Goal: Obtain resource: Download file/media

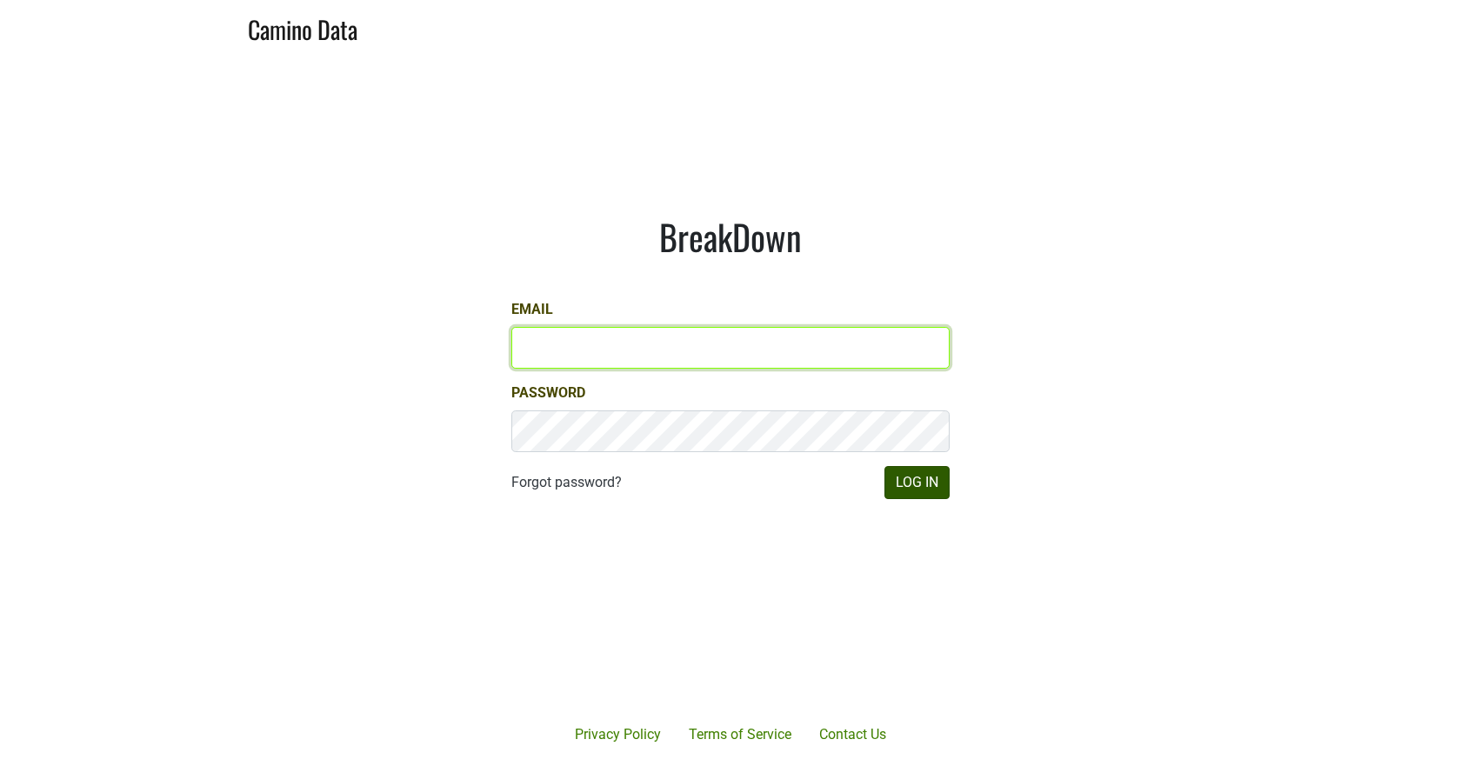
type input "[EMAIL_ADDRESS][DOMAIN_NAME]"
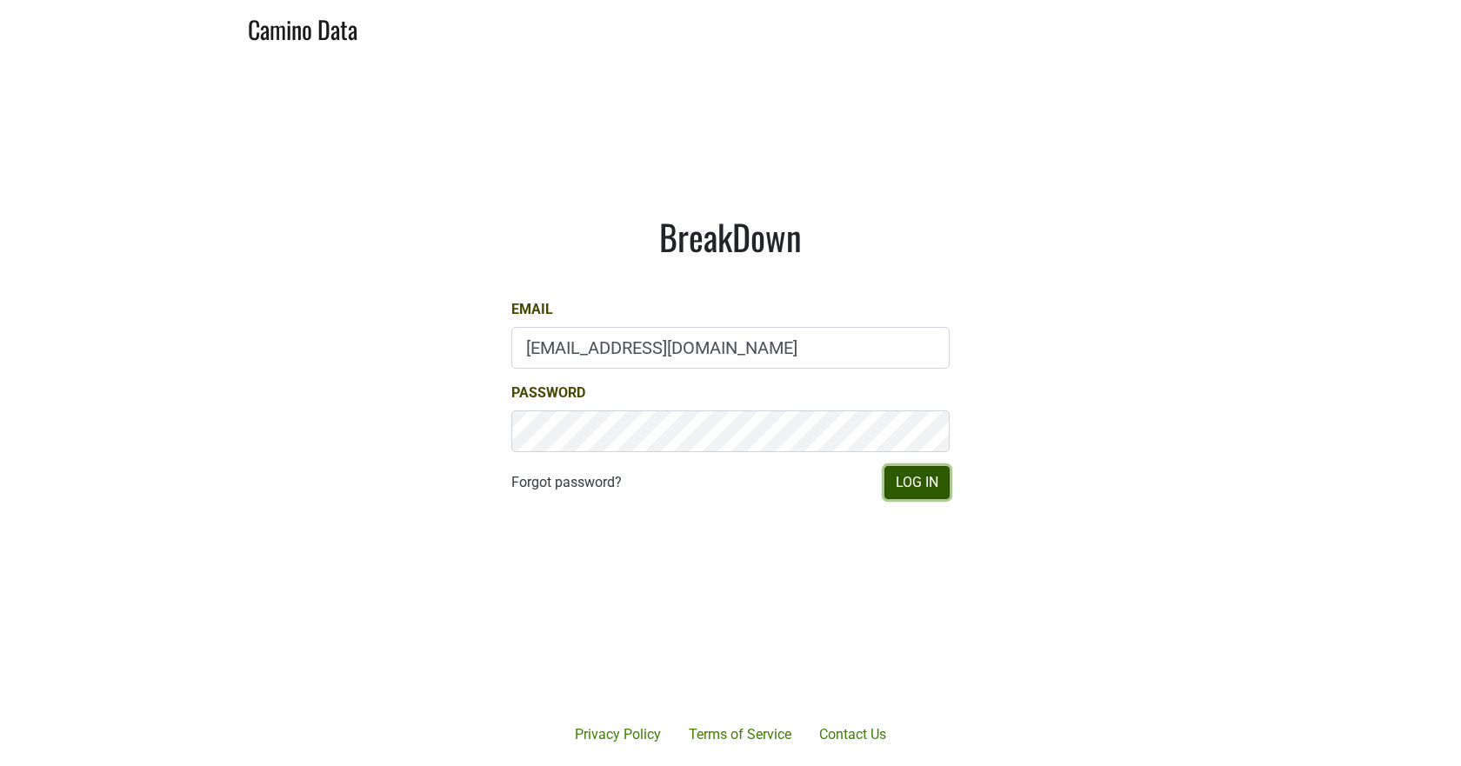
click at [929, 470] on button "Log In" at bounding box center [917, 482] width 65 height 33
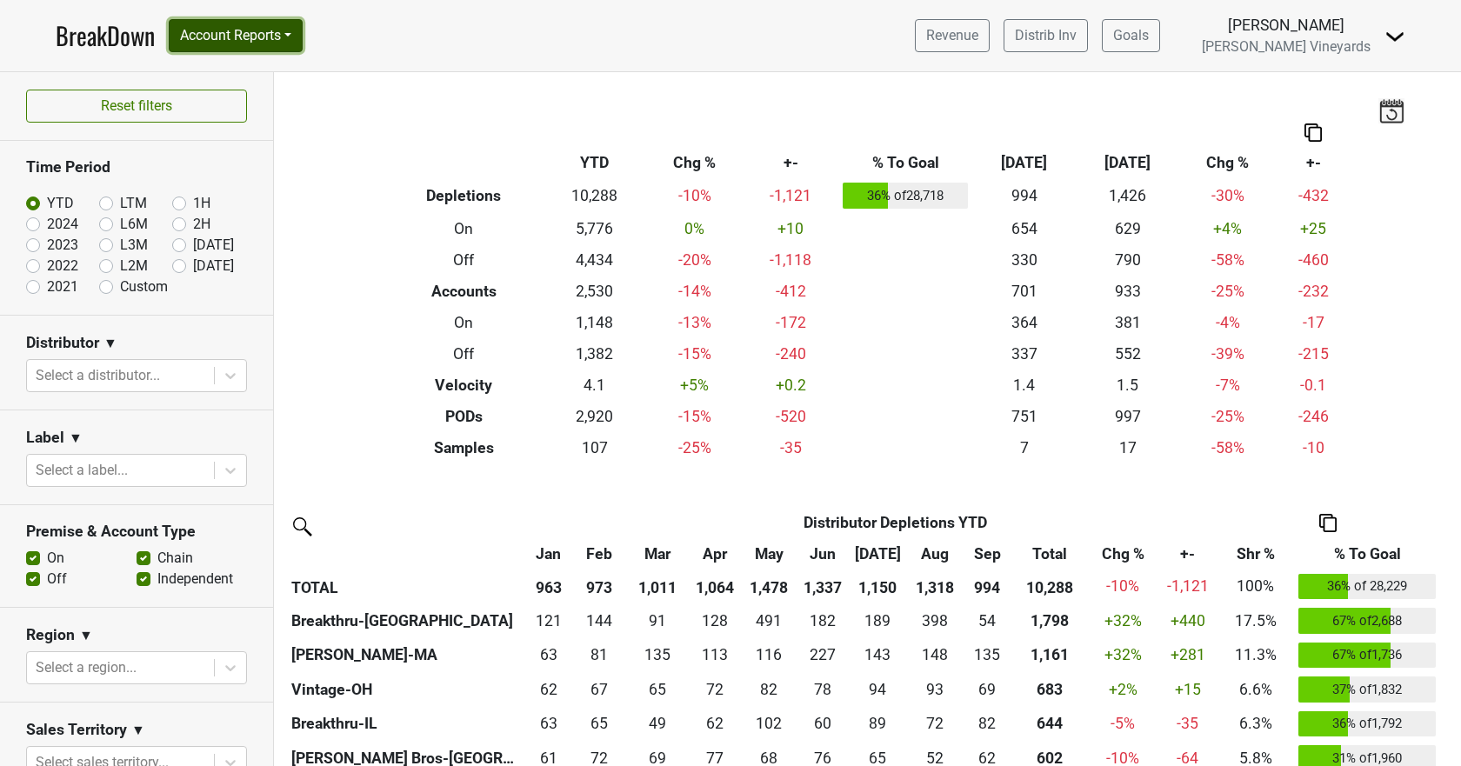
click at [268, 21] on button "Account Reports" at bounding box center [236, 35] width 134 height 33
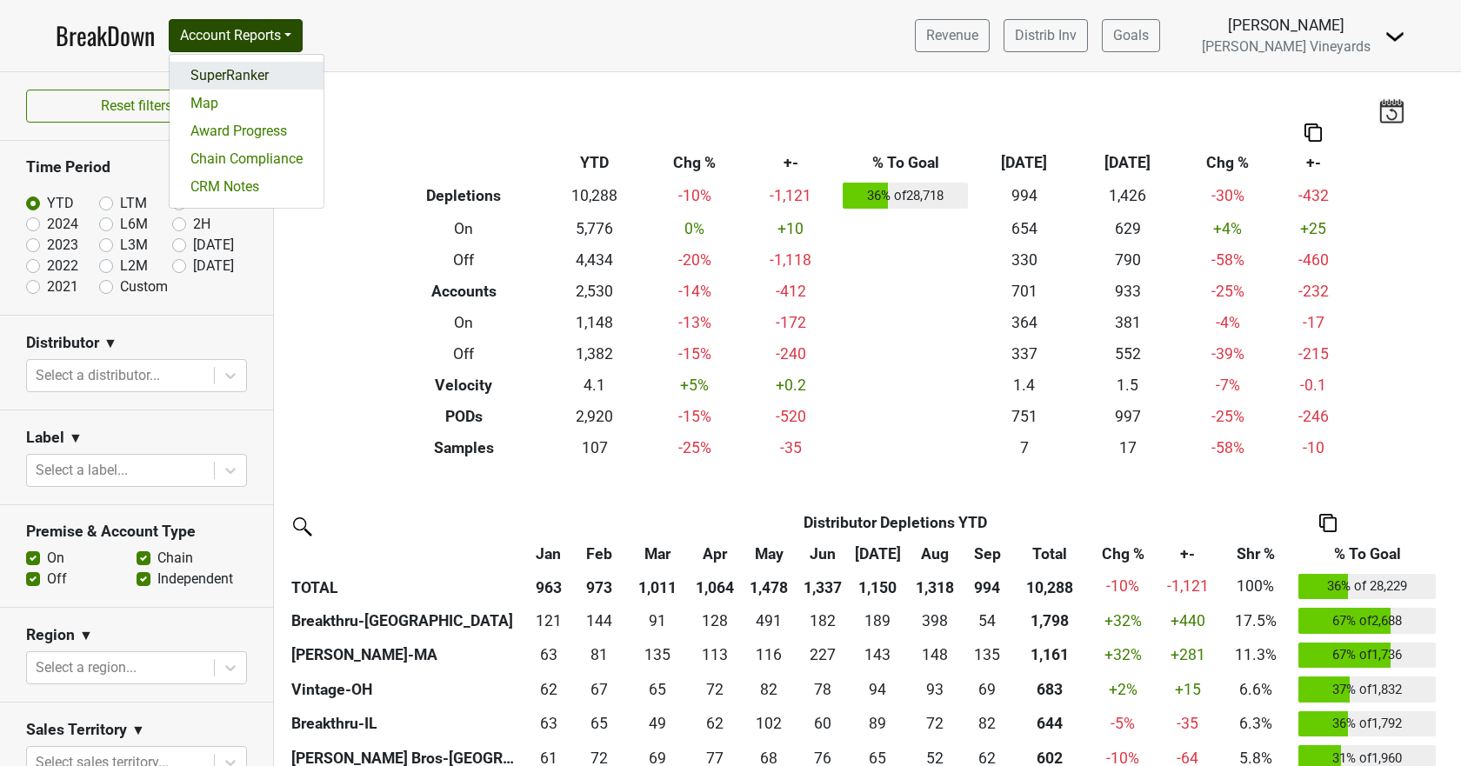
click at [267, 73] on link "SuperRanker" at bounding box center [247, 76] width 154 height 28
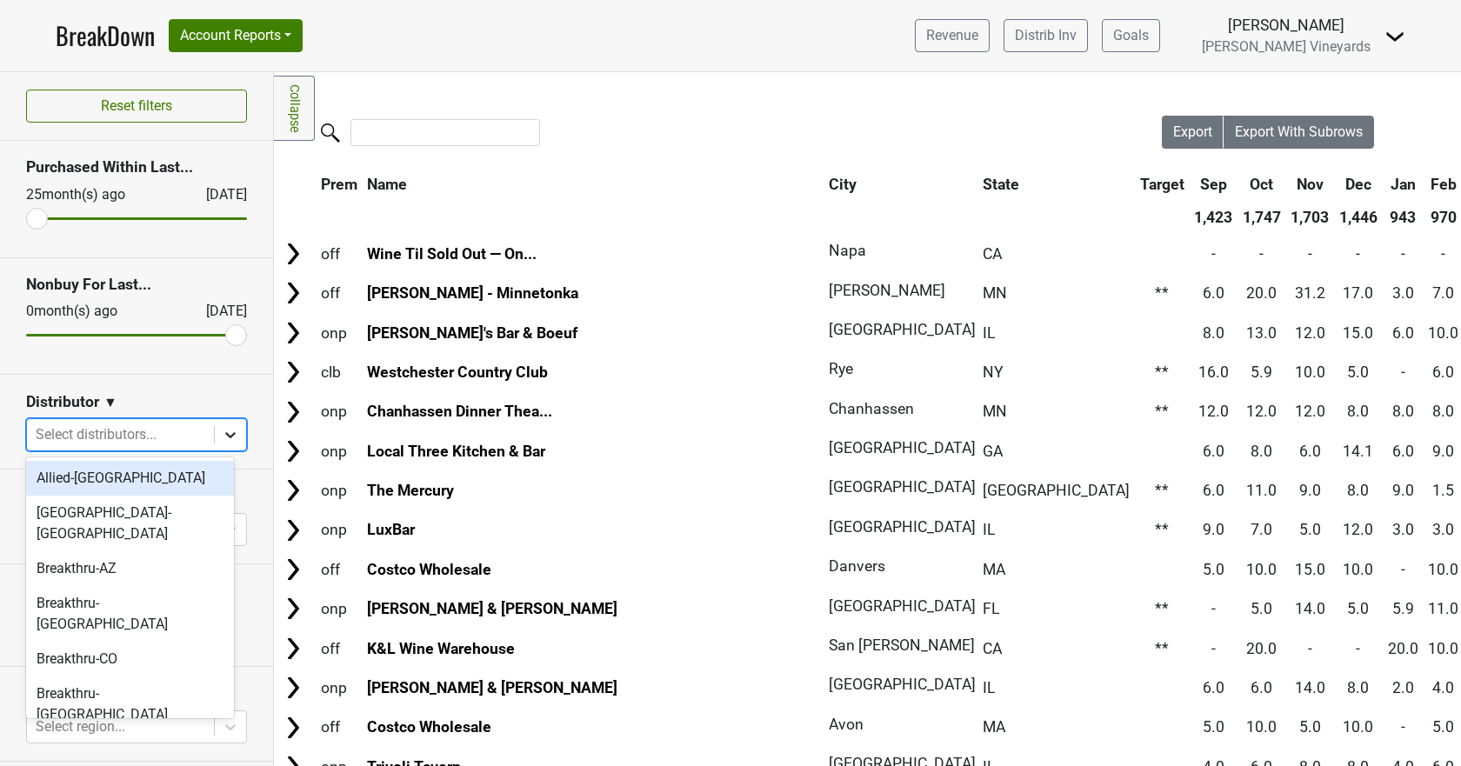
click at [215, 435] on div at bounding box center [230, 434] width 31 height 31
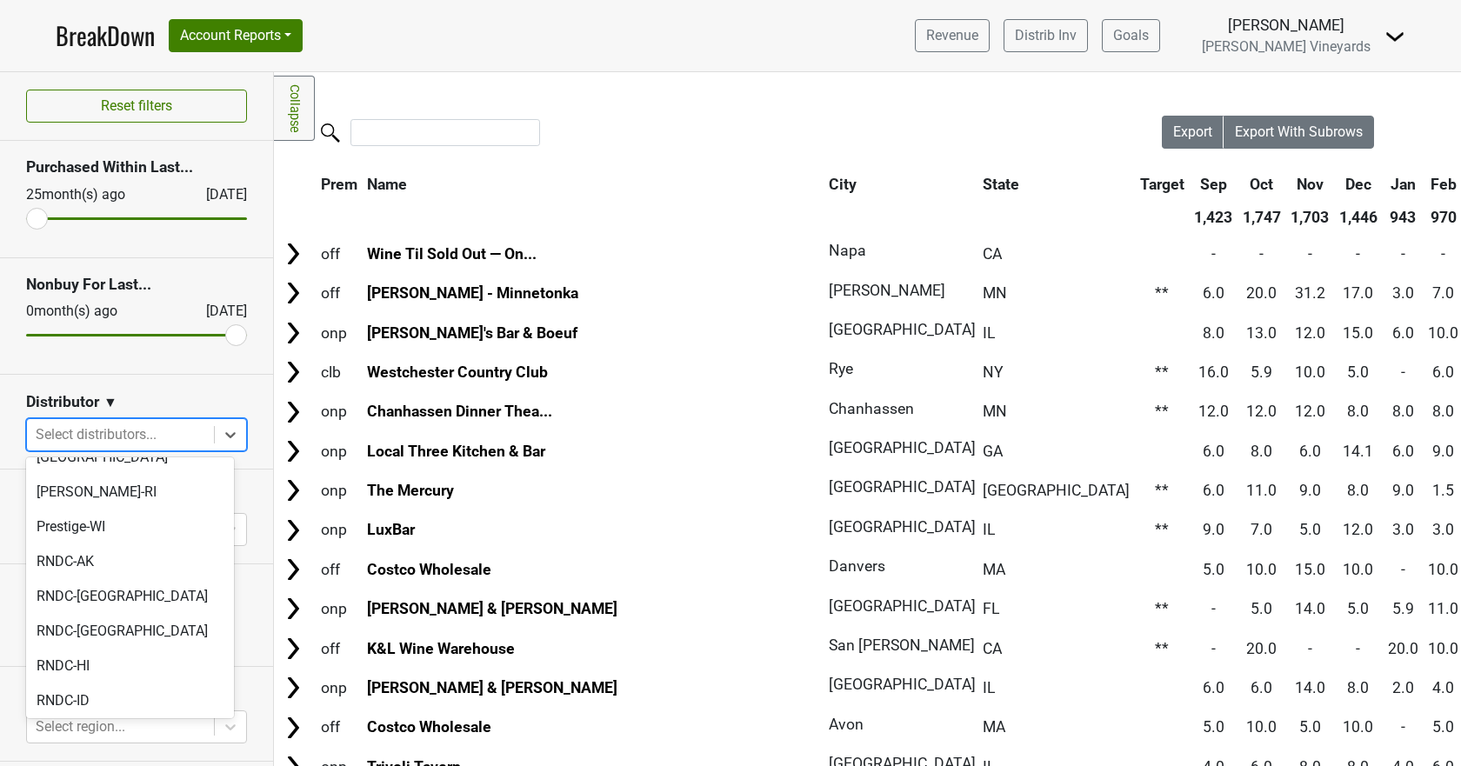
scroll to position [1120, 0]
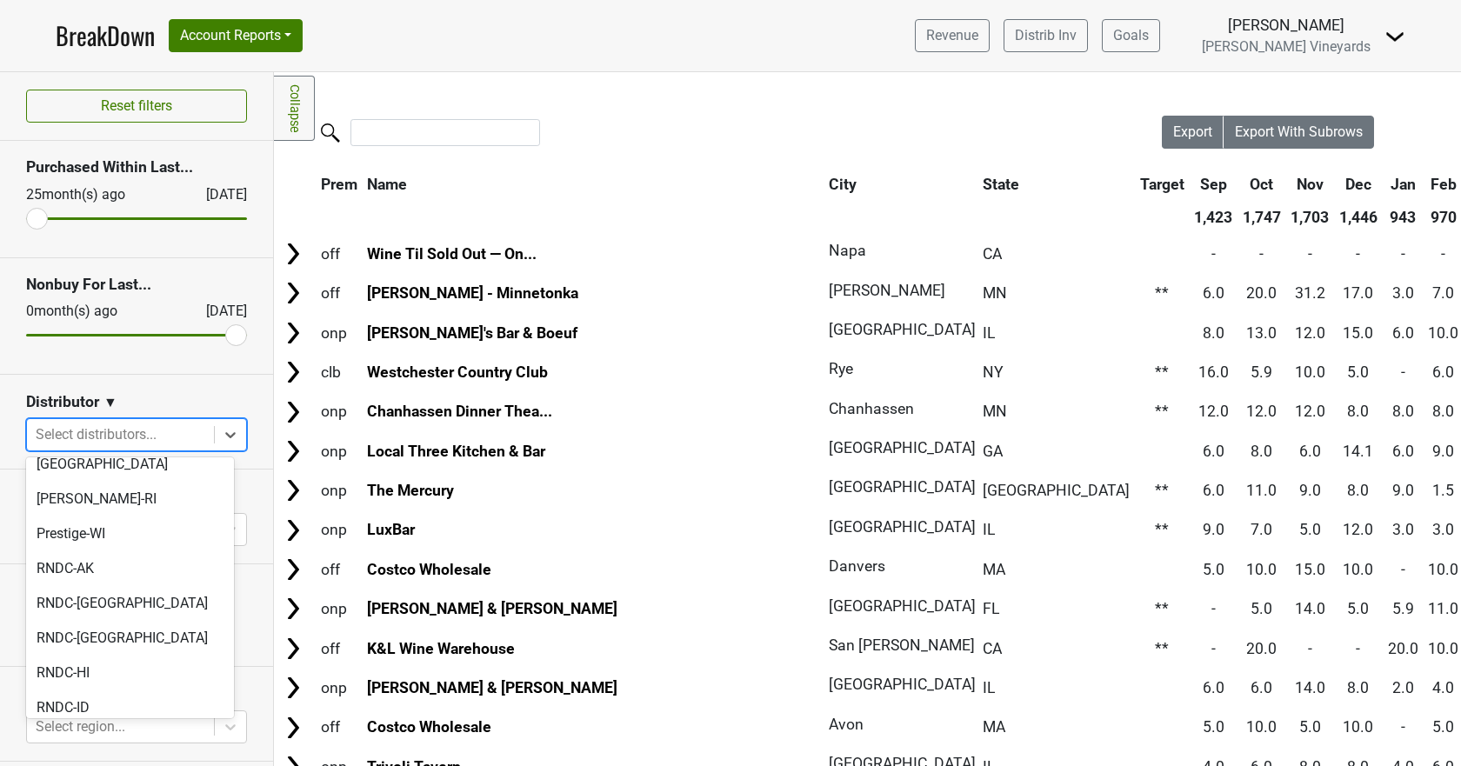
click at [92, 725] on div "RNDC-KY" at bounding box center [130, 742] width 208 height 35
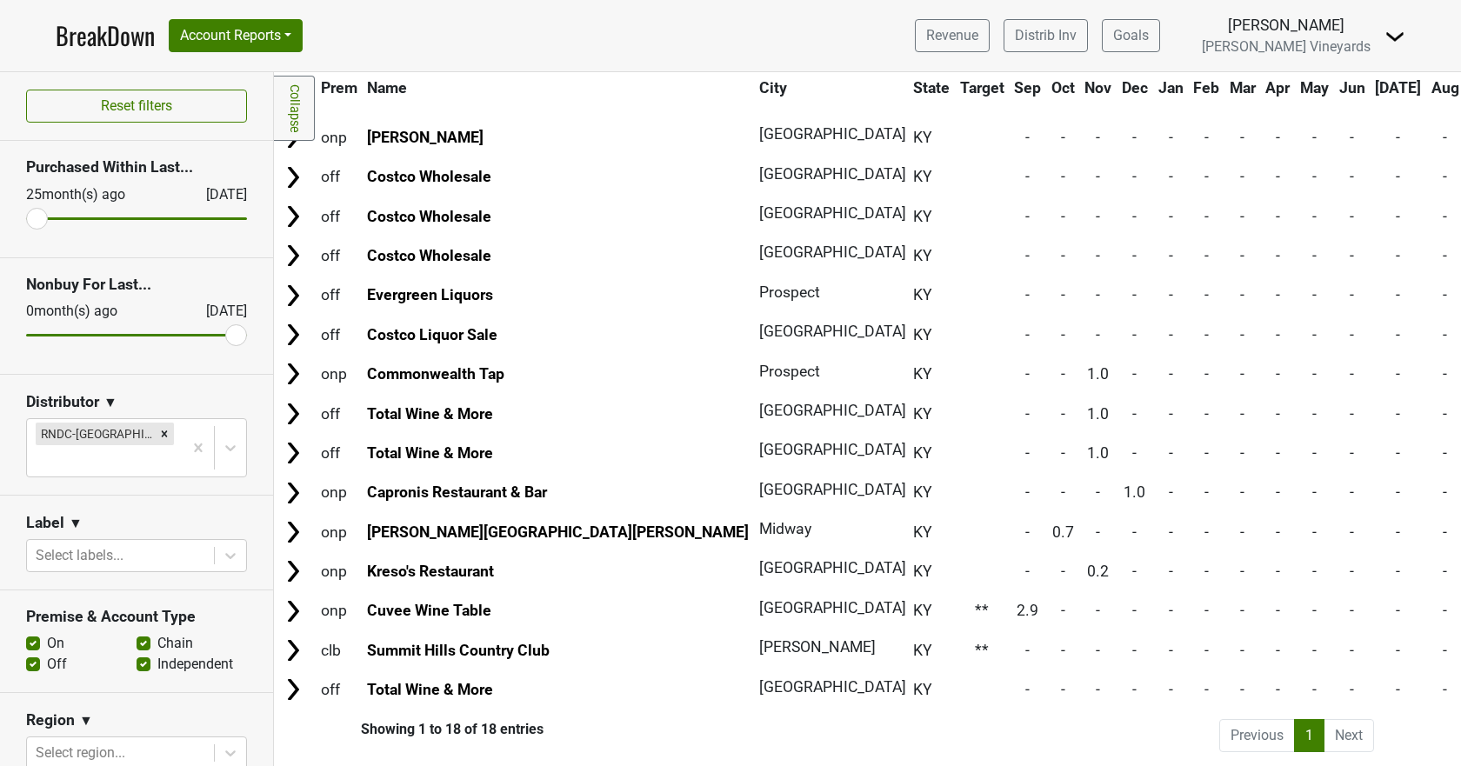
scroll to position [0, 0]
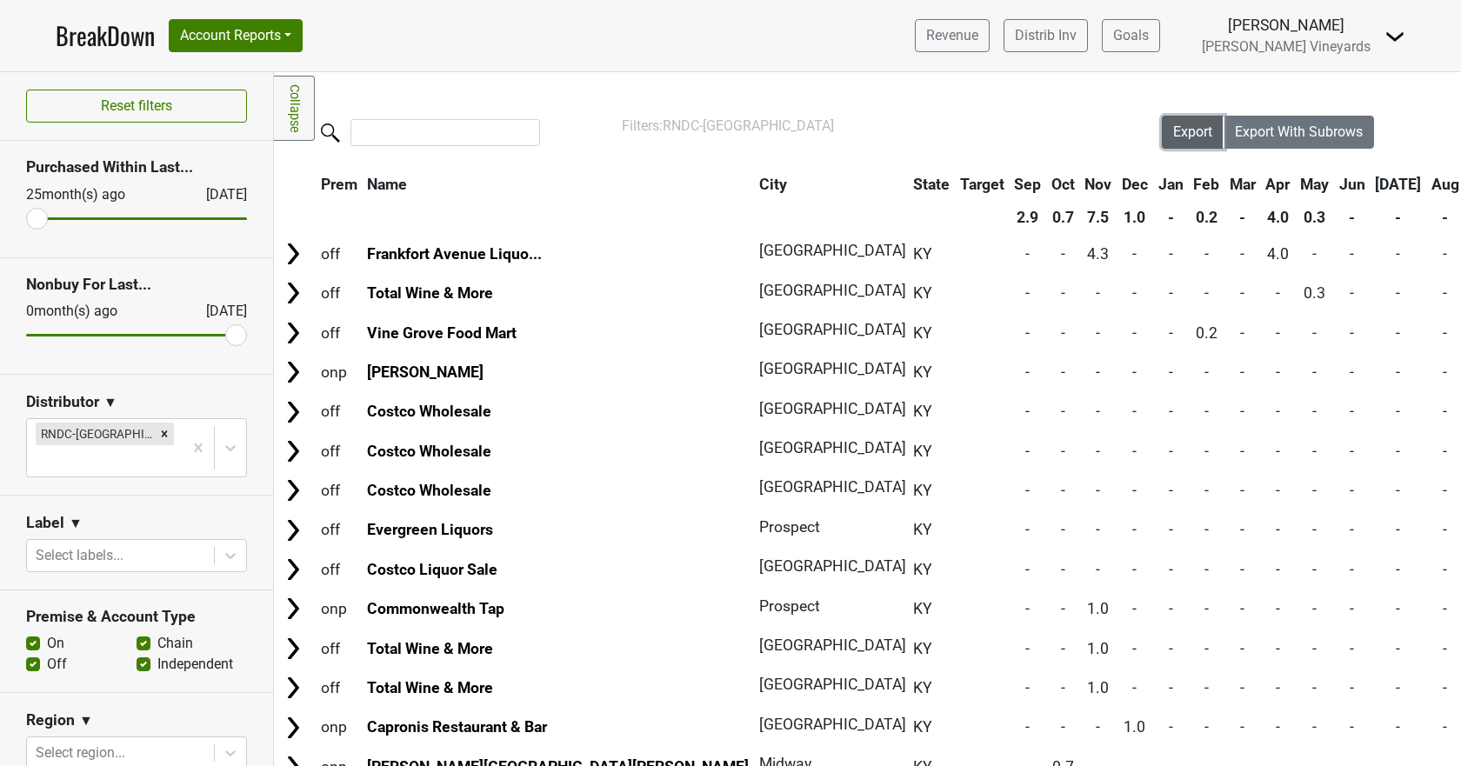
click at [1173, 130] on span "Export" at bounding box center [1192, 132] width 39 height 17
click at [1254, 136] on span "Export With Subrows" at bounding box center [1299, 132] width 128 height 17
click at [158, 435] on icon "Remove RNDC-KY" at bounding box center [164, 434] width 12 height 12
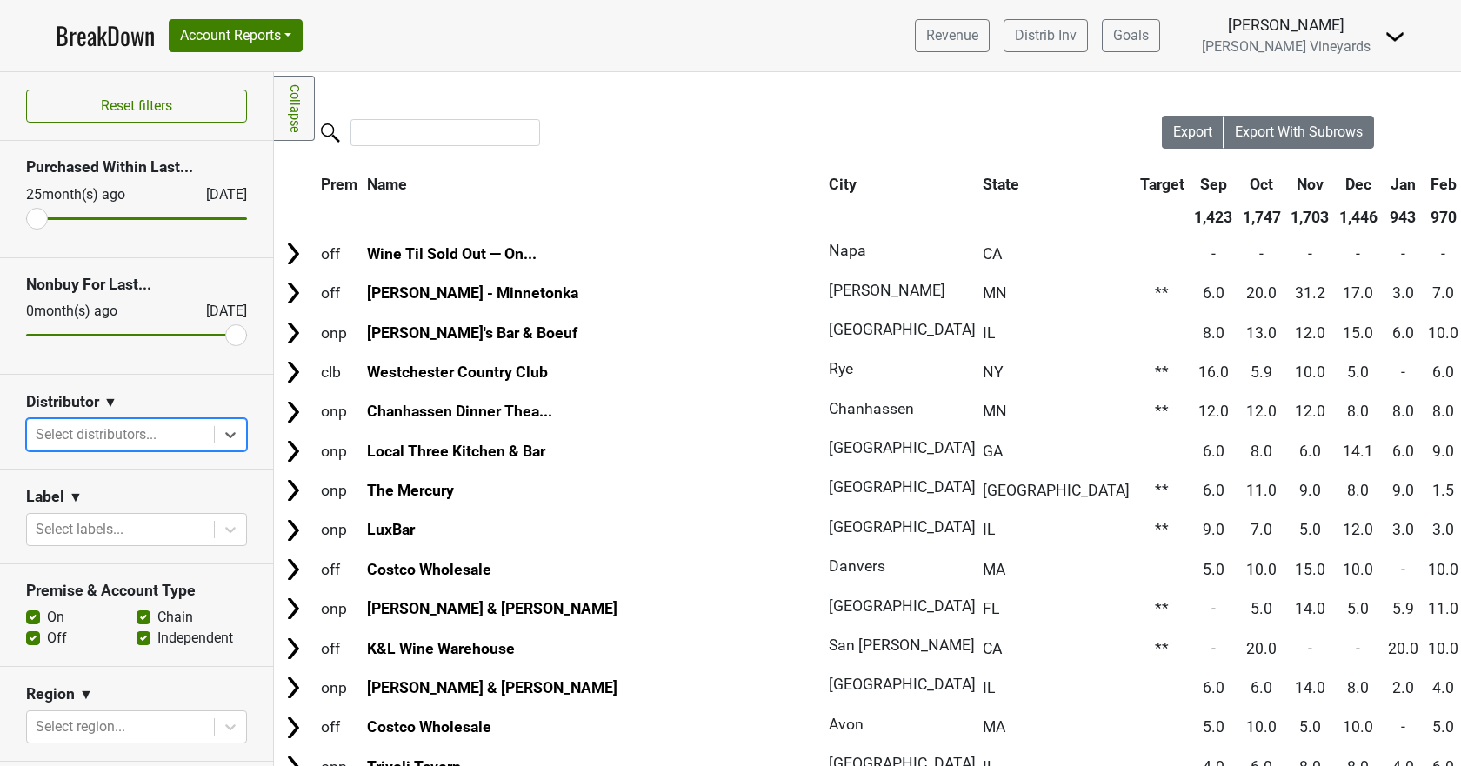
click at [151, 428] on div at bounding box center [121, 435] width 170 height 24
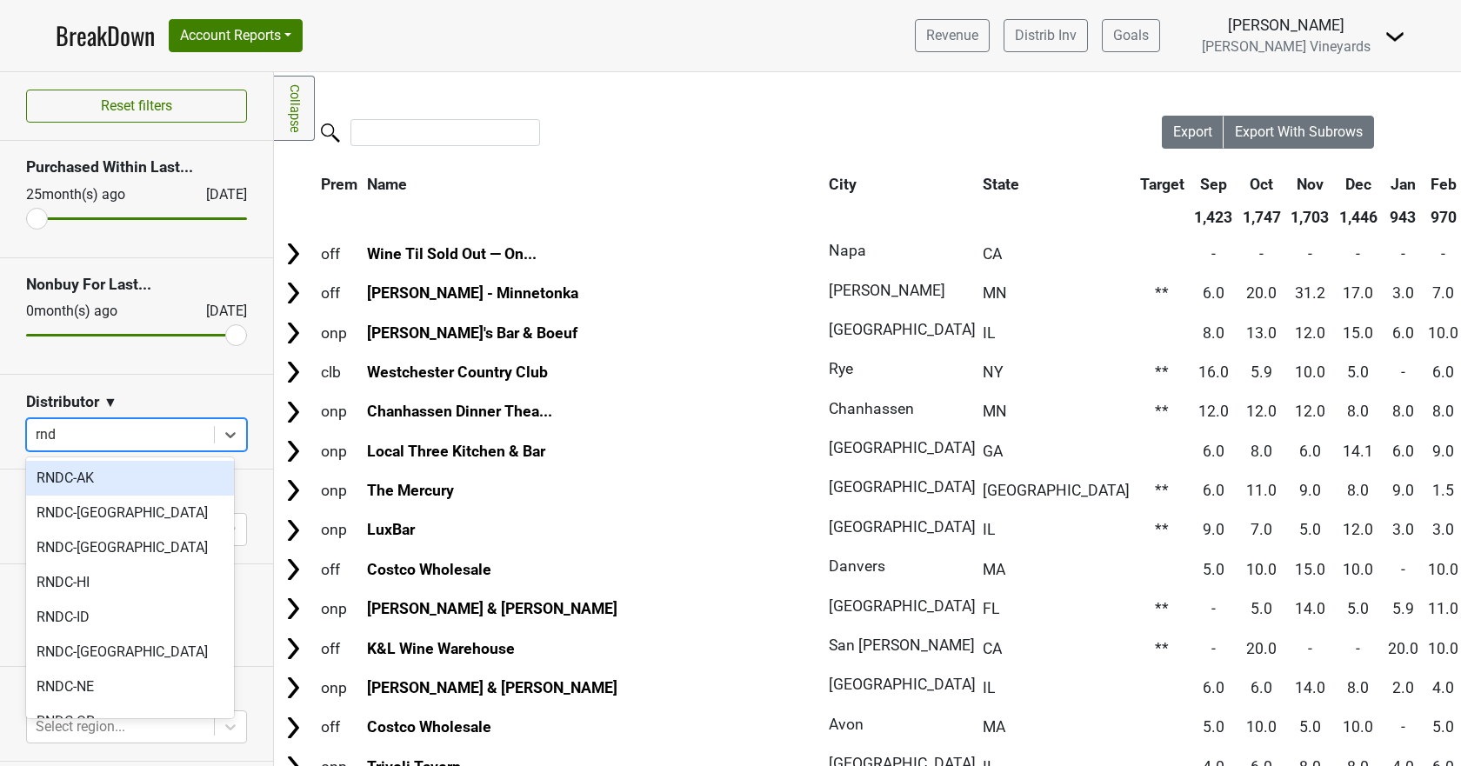
type input "rndc"
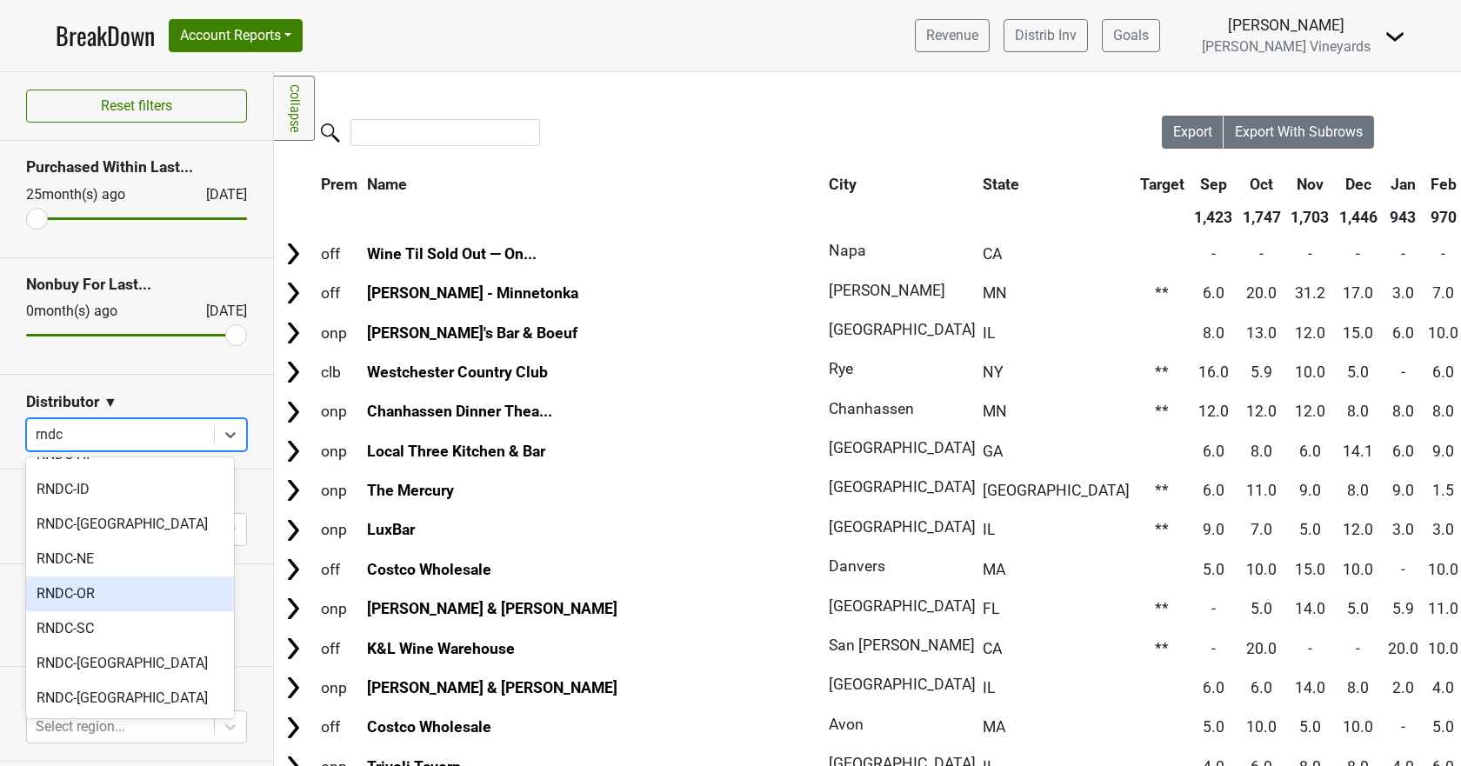
scroll to position [129, 0]
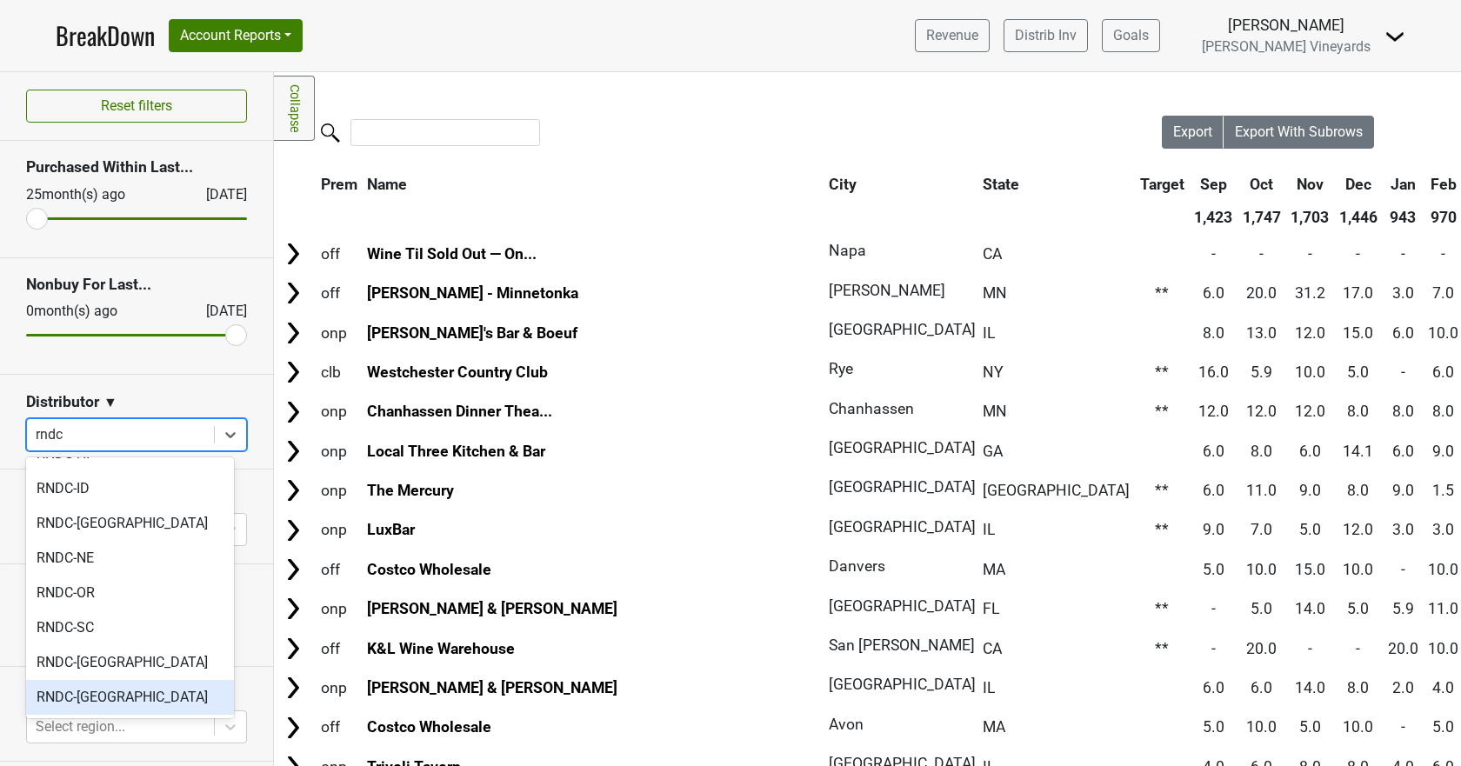
click at [102, 697] on div "RNDC-WA" at bounding box center [130, 697] width 208 height 35
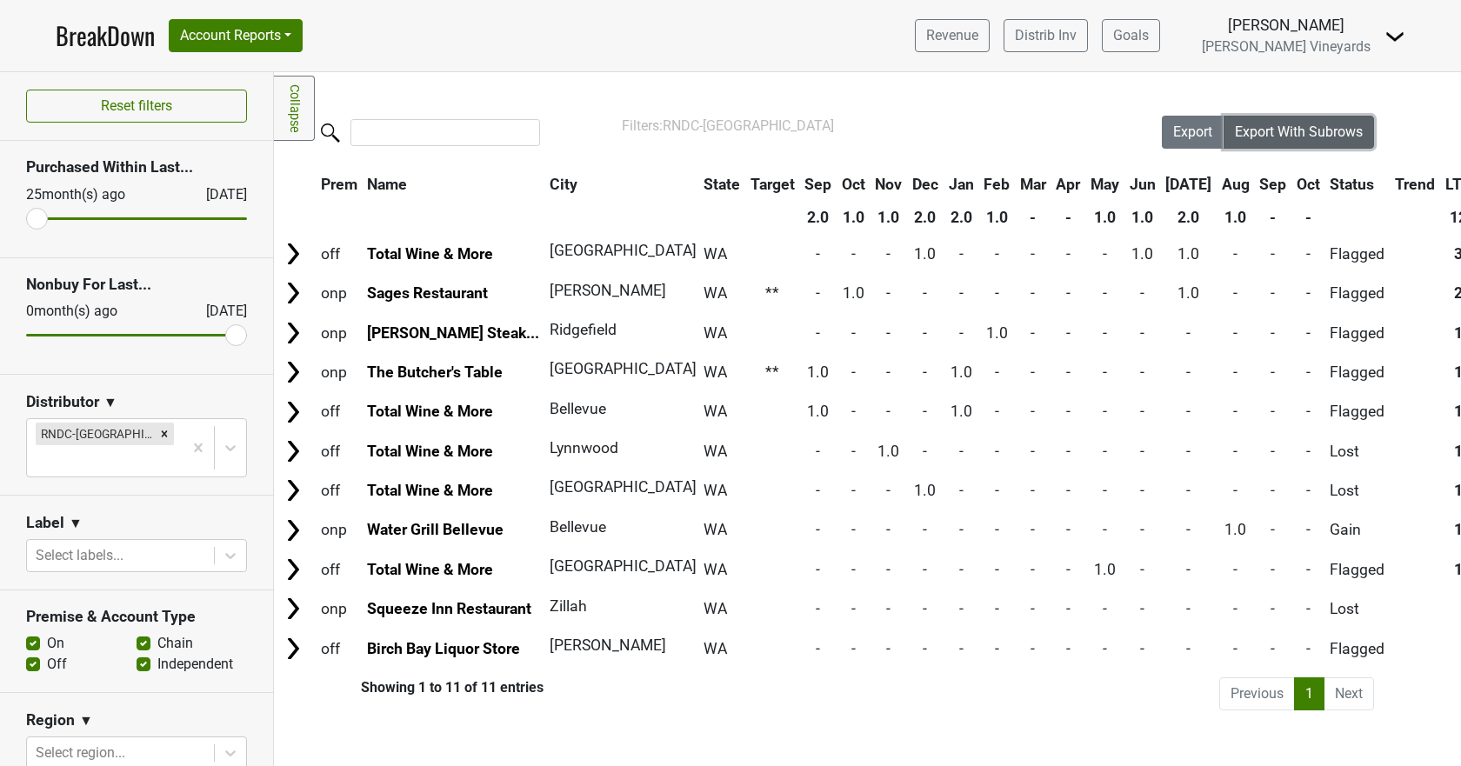
click at [1320, 122] on button "Export With Subrows" at bounding box center [1299, 132] width 150 height 33
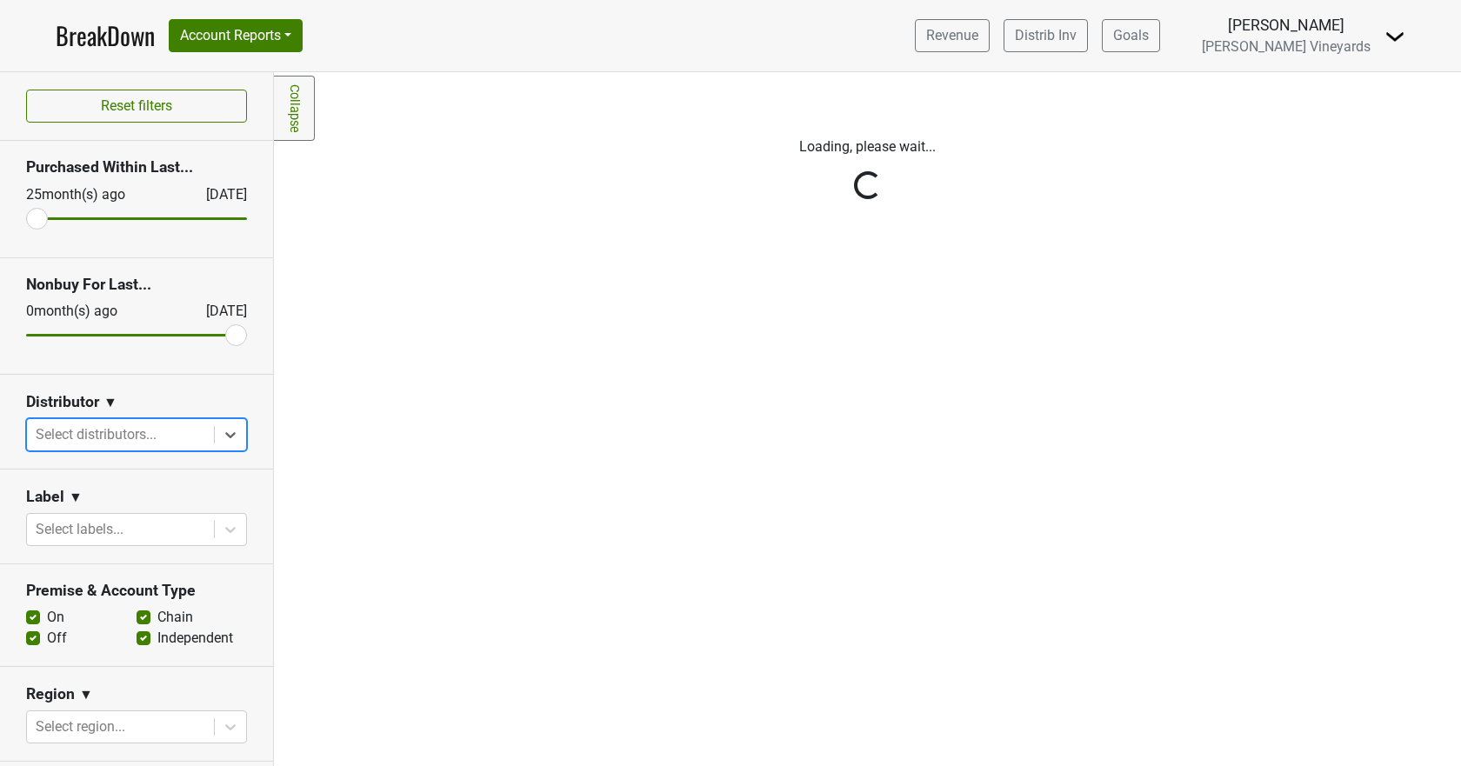
click at [216, 434] on div "Reset filters Purchased Within Last... 25 month(s) ago Oct '25 Nonbuy For Last.…" at bounding box center [137, 419] width 274 height 694
click at [170, 429] on div "Reset filters Purchased Within Last... 25 month(s) ago Oct '25 Nonbuy For Last.…" at bounding box center [137, 419] width 274 height 694
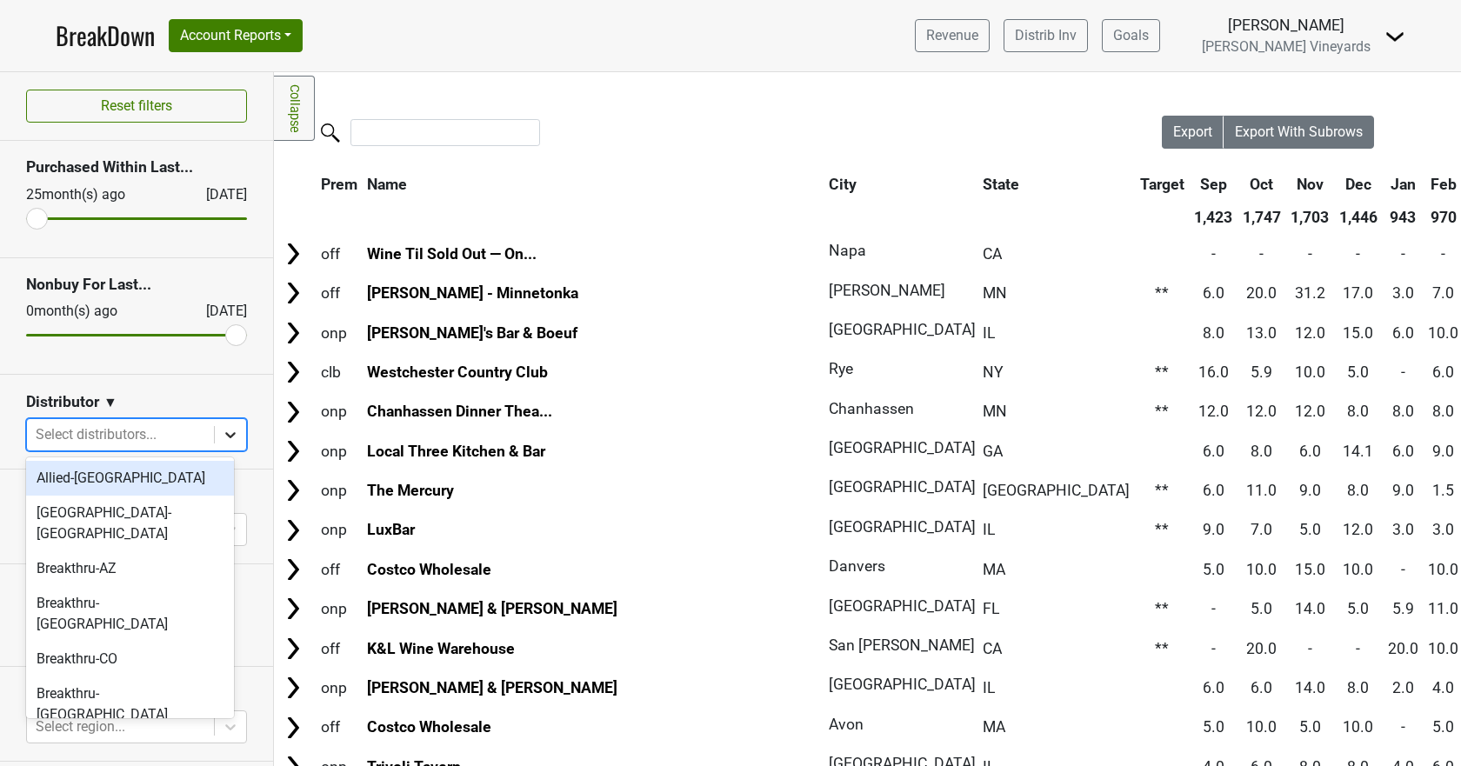
click at [222, 434] on icon at bounding box center [230, 434] width 17 height 17
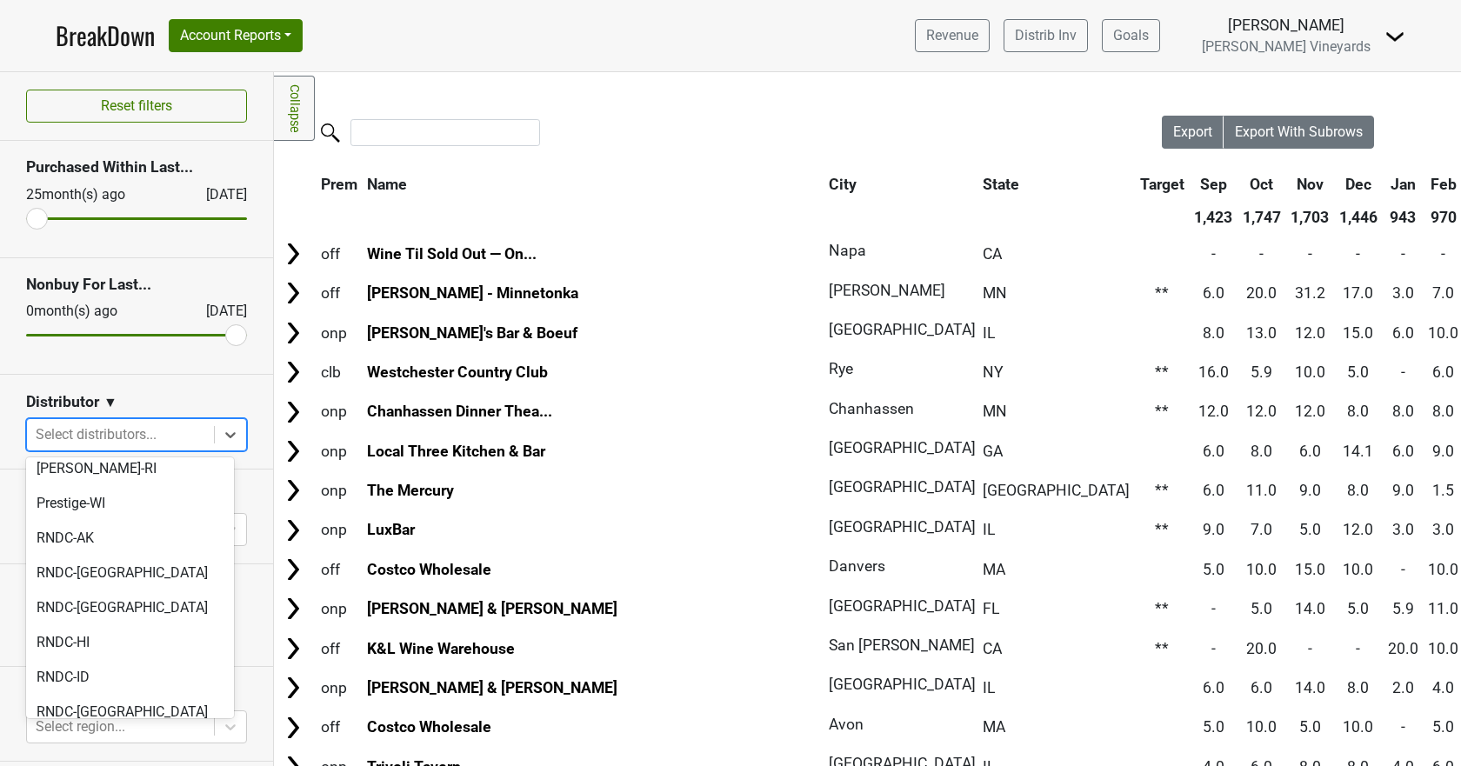
scroll to position [1120, 0]
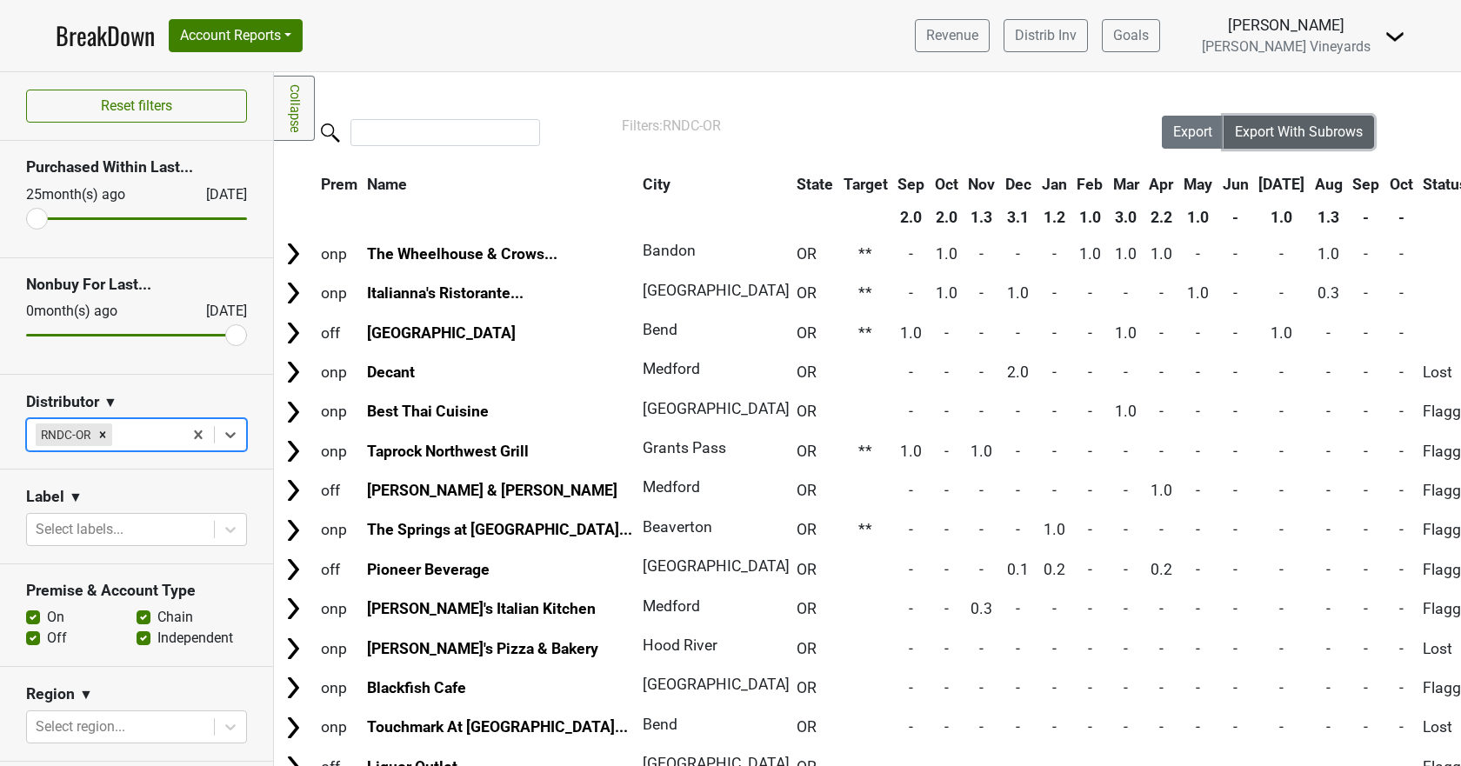
click at [1301, 125] on span "Export With Subrows" at bounding box center [1299, 132] width 128 height 17
